Goal: Information Seeking & Learning: Learn about a topic

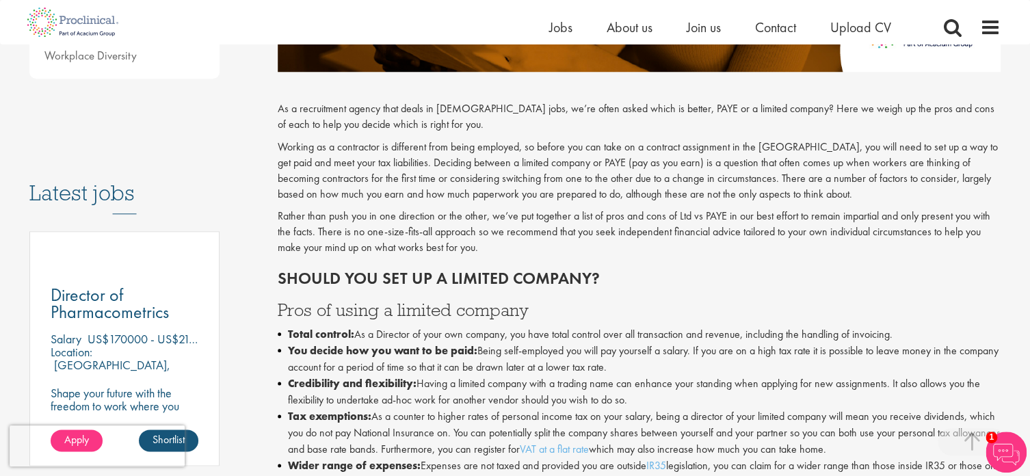
scroll to position [615, 0]
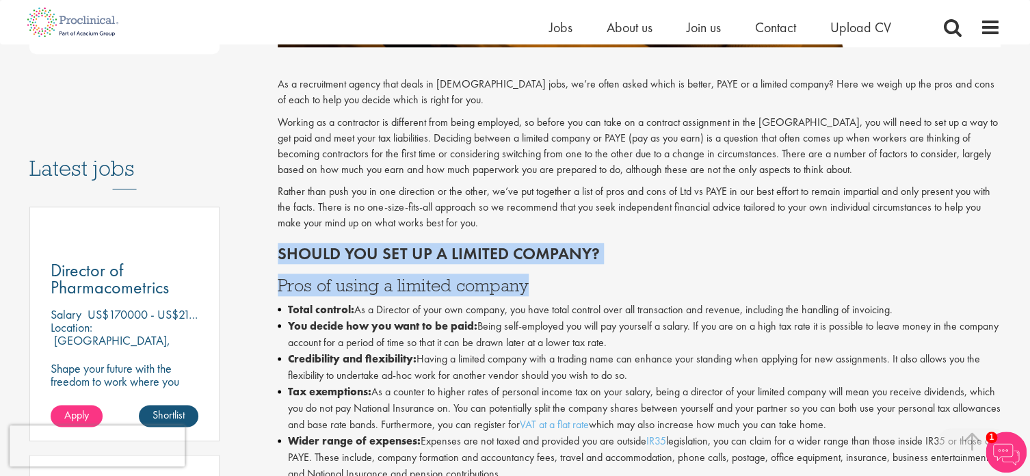
drag, startPoint x: 529, startPoint y: 284, endPoint x: 272, endPoint y: 251, distance: 259.3
drag, startPoint x: 276, startPoint y: 252, endPoint x: 537, endPoint y: 295, distance: 264.1
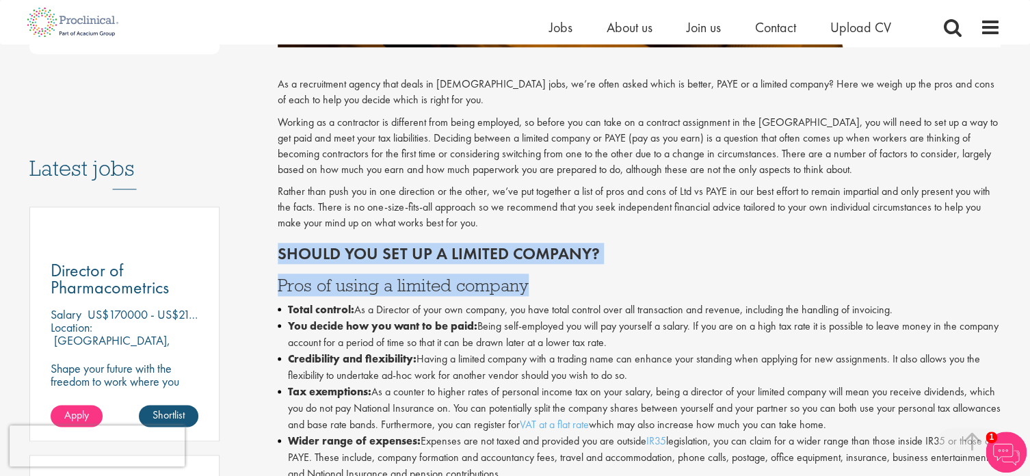
click at [539, 290] on h3 "Pros of using a limited company" at bounding box center [640, 285] width 724 height 18
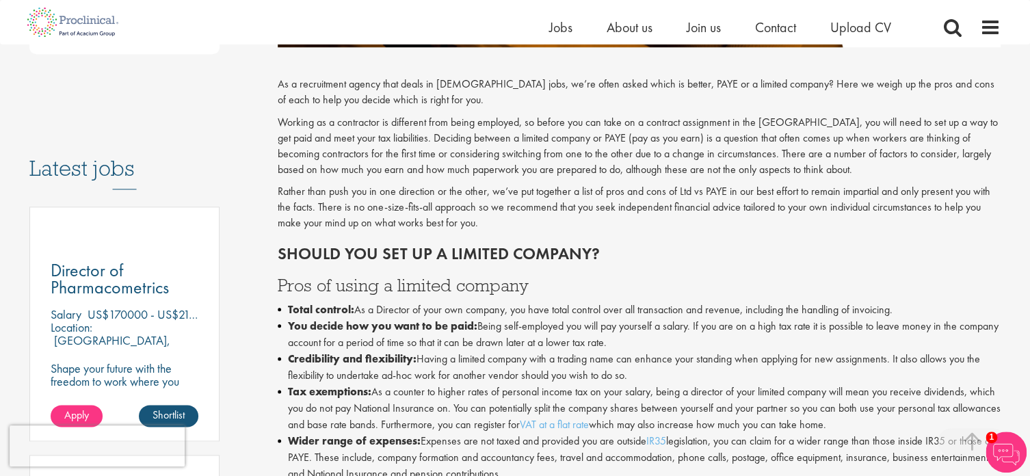
click at [535, 284] on h3 "Pros of using a limited company" at bounding box center [640, 285] width 724 height 18
click at [531, 284] on h3 "Pros of using a limited company" at bounding box center [640, 285] width 724 height 18
drag, startPoint x: 532, startPoint y: 284, endPoint x: 313, endPoint y: 278, distance: 218.9
click at [313, 278] on h3 "Pros of using a limited company" at bounding box center [640, 285] width 724 height 18
click at [556, 289] on h3 "Pros of using a limited company" at bounding box center [640, 285] width 724 height 18
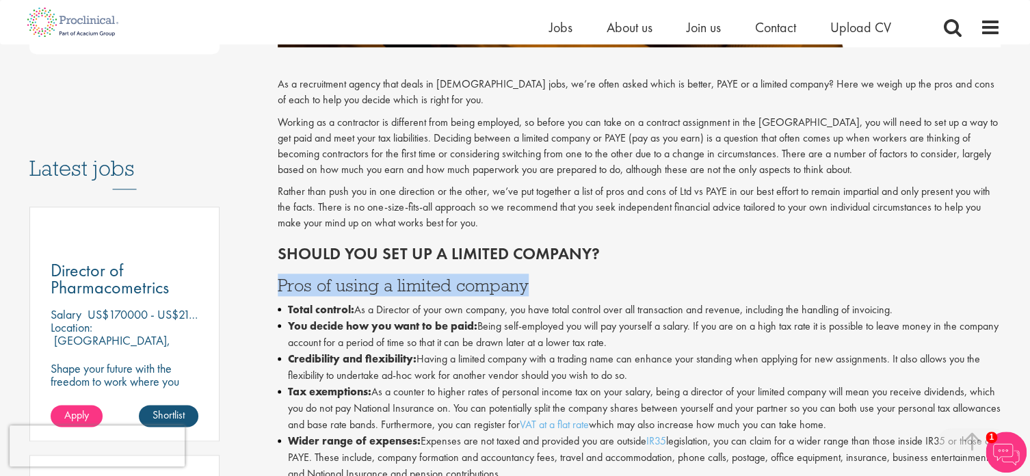
drag, startPoint x: 535, startPoint y: 287, endPoint x: 276, endPoint y: 277, distance: 260.0
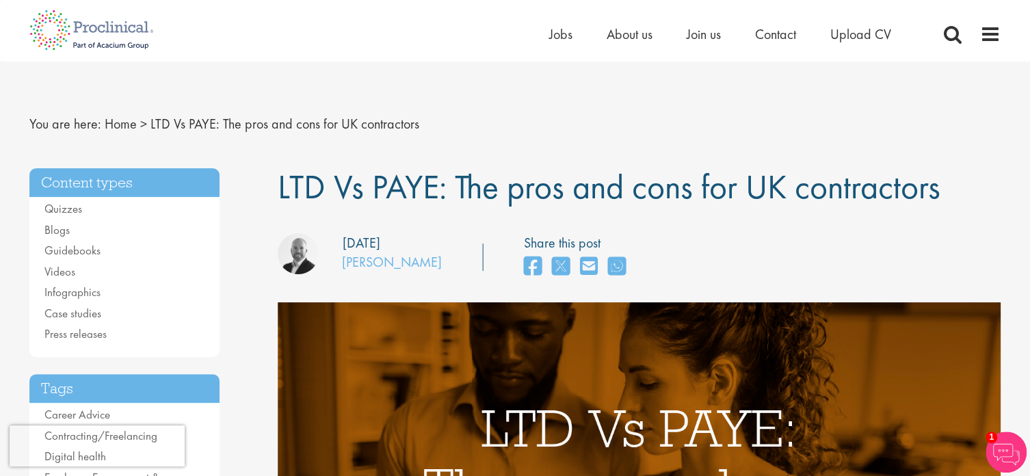
scroll to position [0, 0]
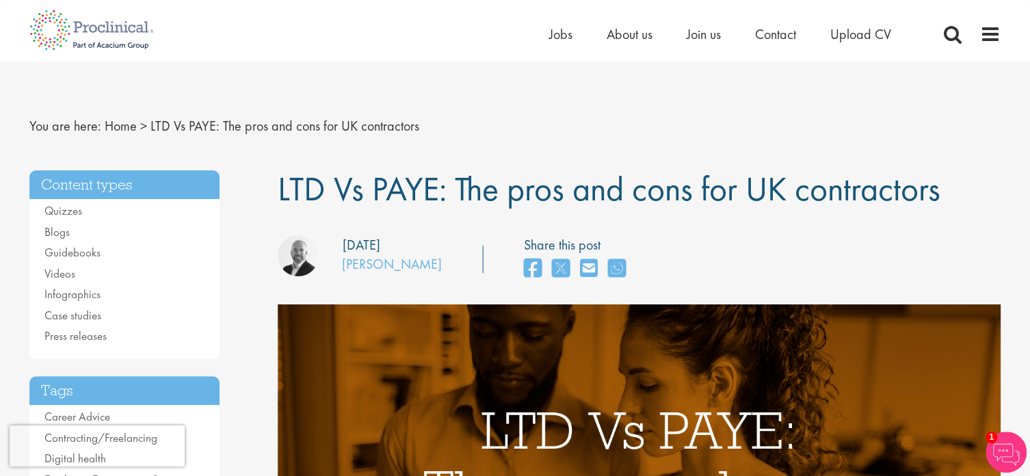
click at [659, 136] on nav "You are here: Home > LTD Vs PAYE: The pros and cons for UK contractors" at bounding box center [514, 126] width 971 height 34
